Goal: Information Seeking & Learning: Find specific fact

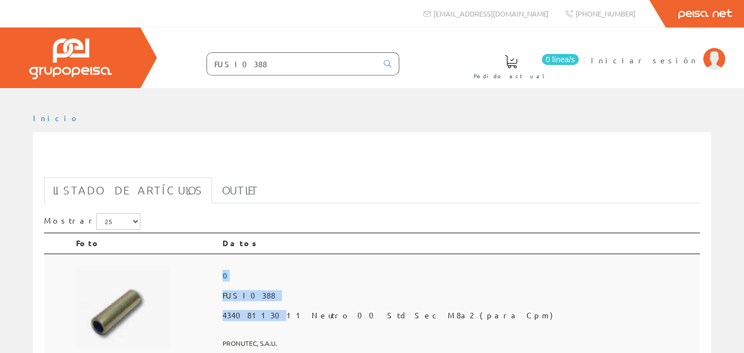
drag, startPoint x: 342, startPoint y: 317, endPoint x: 299, endPoint y: 319, distance: 43.0
click at [299, 319] on td "0 FUSI0388 43408113011 Neutro 00 Std Sec M8a2 (para Cpm) PRONUTEC, S.A.U." at bounding box center [459, 305] width 482 height 103
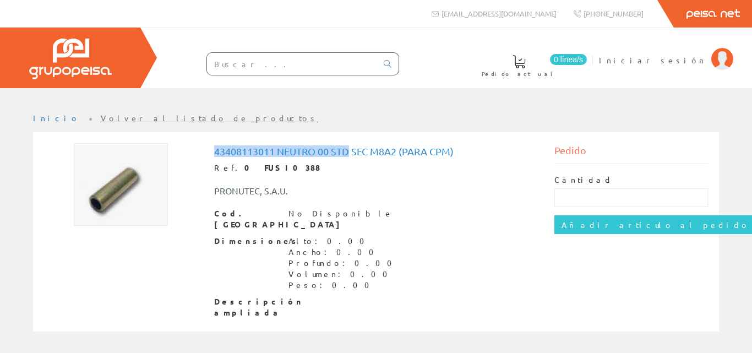
drag, startPoint x: 348, startPoint y: 151, endPoint x: 216, endPoint y: 154, distance: 132.2
click at [216, 154] on h1 "43408113011 Neutro 00 Std Sec M8a2 (para Cpm)" at bounding box center [376, 151] width 324 height 11
copy h1 "43408113011 Neutro 00 Std"
